Goal: Transaction & Acquisition: Purchase product/service

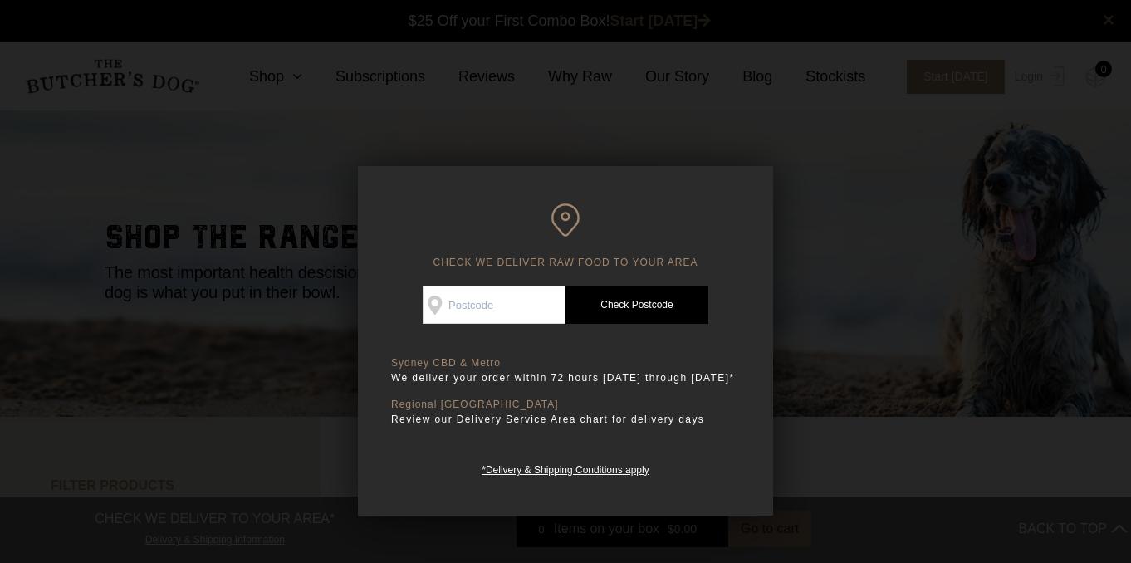
click at [516, 297] on input "Check Availability At" at bounding box center [494, 305] width 143 height 38
type input "3461"
click at [612, 299] on link "Check Postcode" at bounding box center [636, 305] width 143 height 38
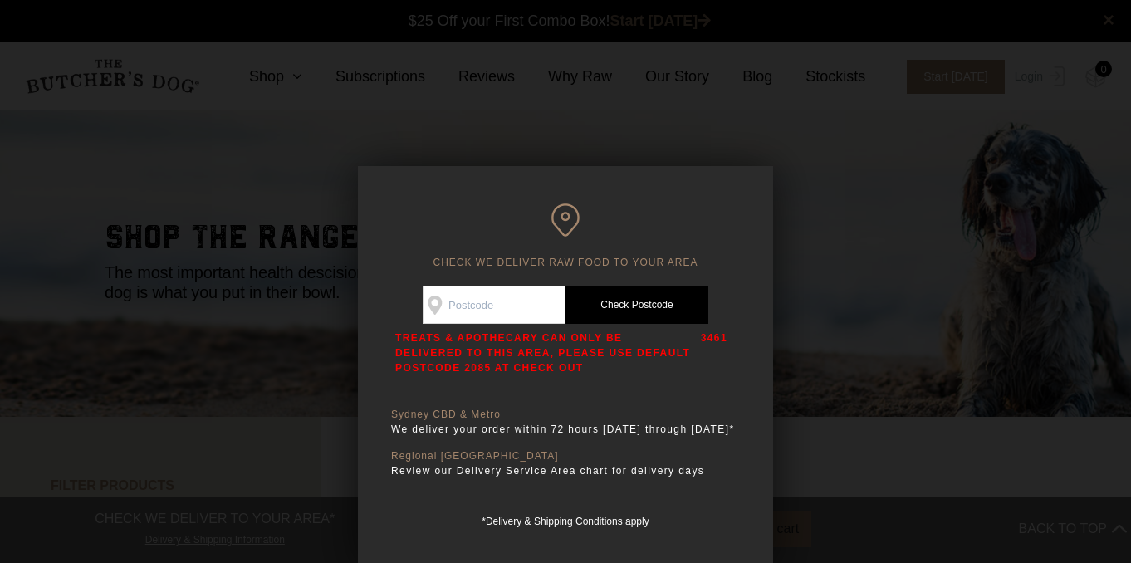
click at [857, 79] on div at bounding box center [565, 281] width 1131 height 563
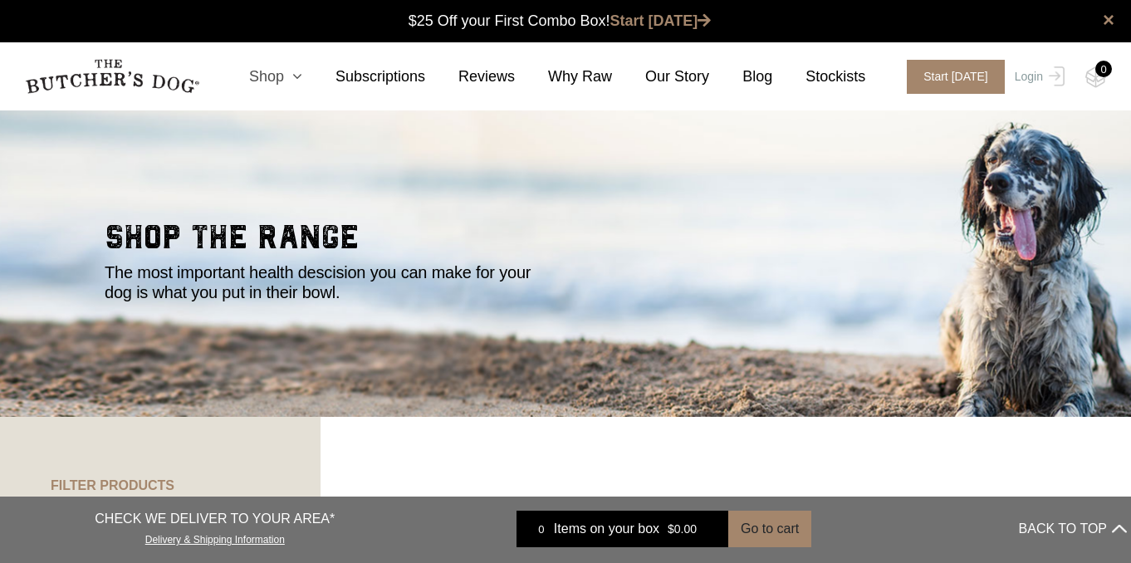
click at [286, 81] on link "Shop" at bounding box center [259, 77] width 86 height 22
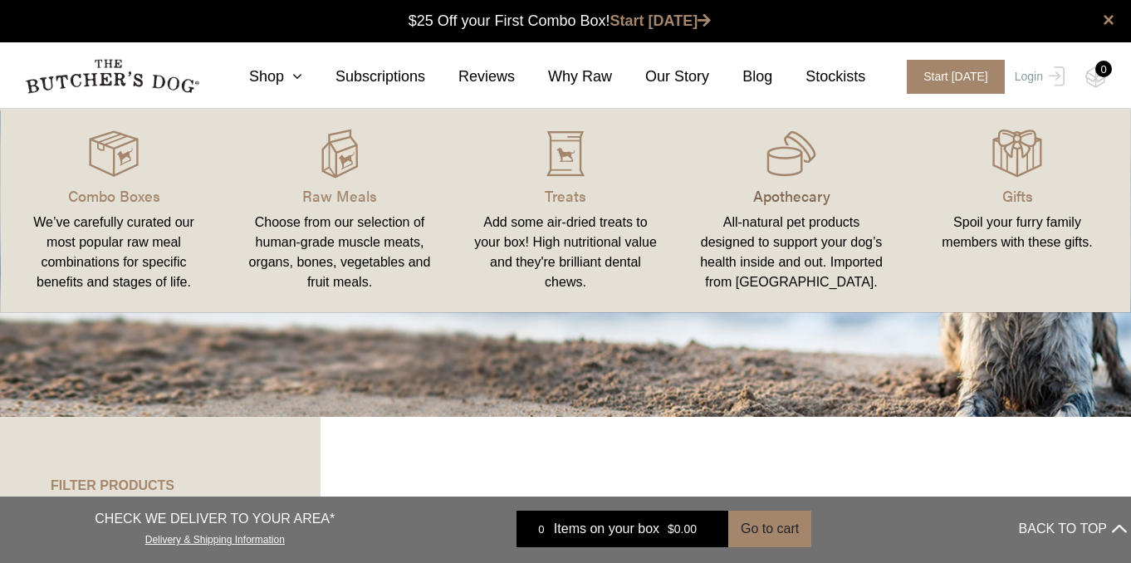
click at [735, 203] on p "Apothecary" at bounding box center [791, 195] width 186 height 22
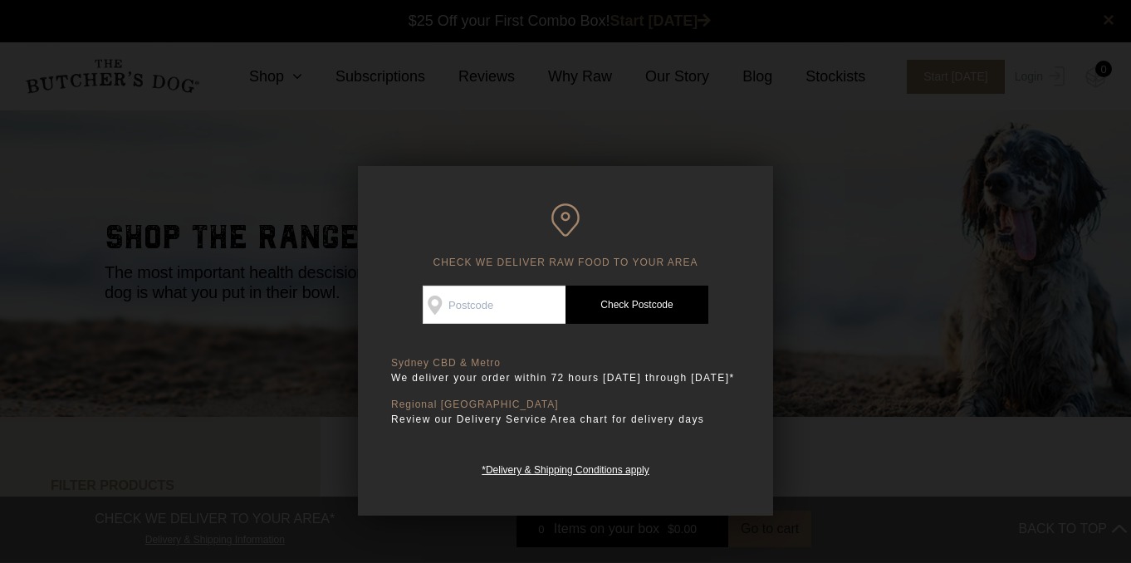
scroll to position [1, 0]
click at [729, 133] on div at bounding box center [565, 281] width 1131 height 563
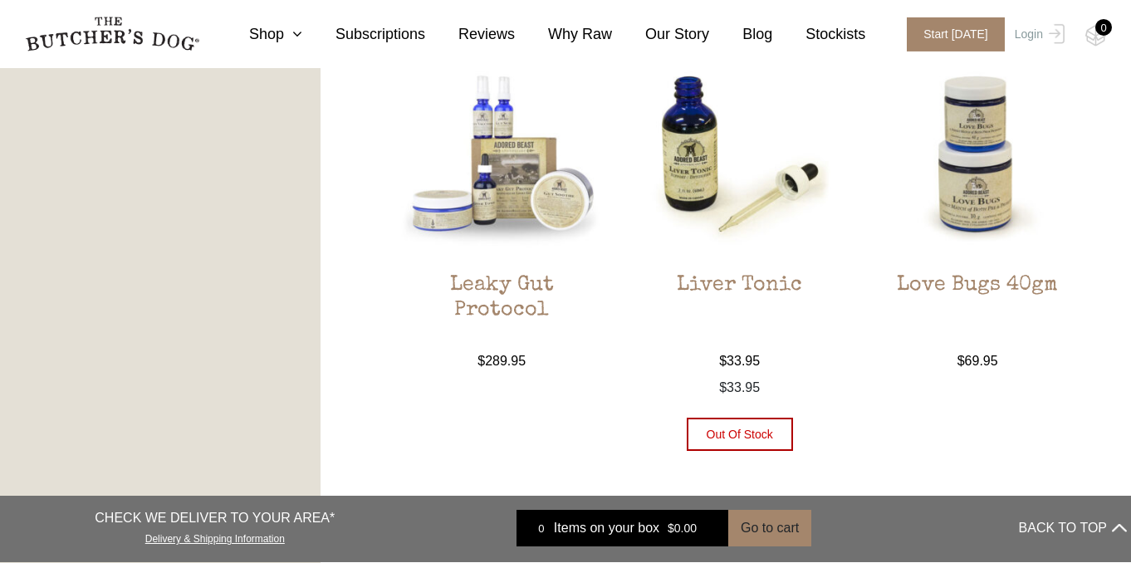
scroll to position [1775, 0]
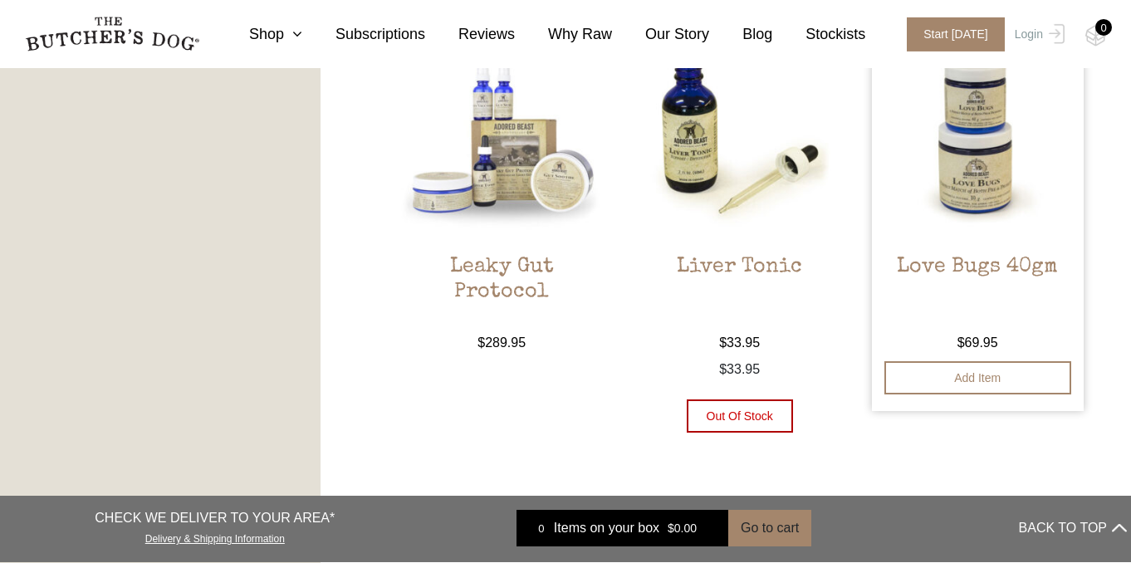
click at [983, 235] on img at bounding box center [978, 136] width 212 height 212
